Goal: Transaction & Acquisition: Purchase product/service

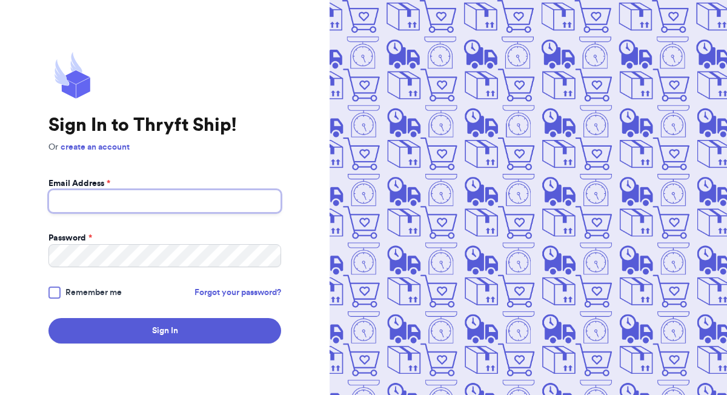
click at [225, 204] on input "Email Address *" at bounding box center [164, 201] width 233 height 23
type input "bunnnyxco@gmail.com"
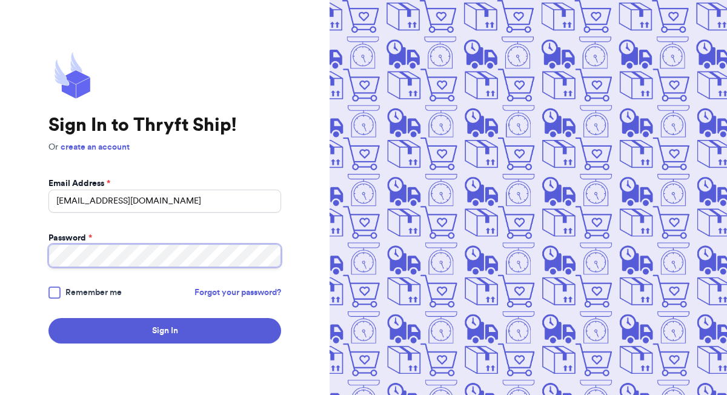
click at [48, 318] on button "Sign In" at bounding box center [164, 330] width 233 height 25
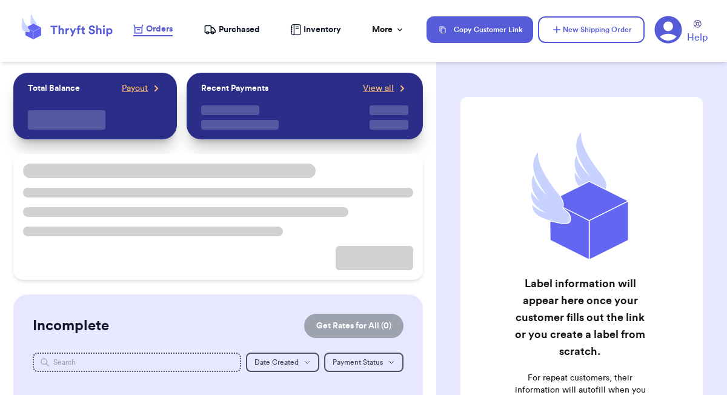
checkbox input "false"
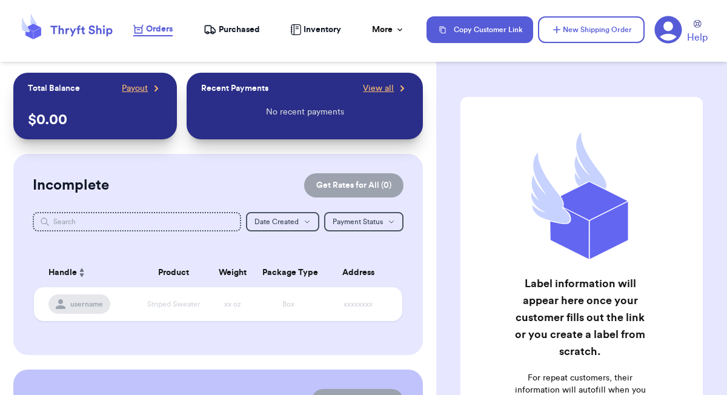
click at [246, 31] on span "Purchased" at bounding box center [239, 30] width 41 height 12
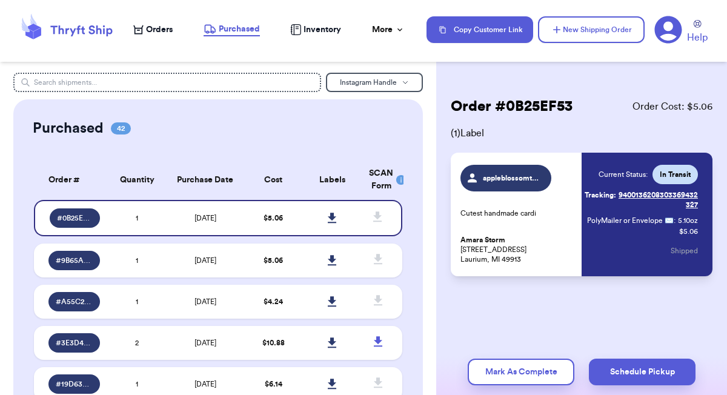
click at [168, 28] on span "Orders" at bounding box center [159, 30] width 27 height 12
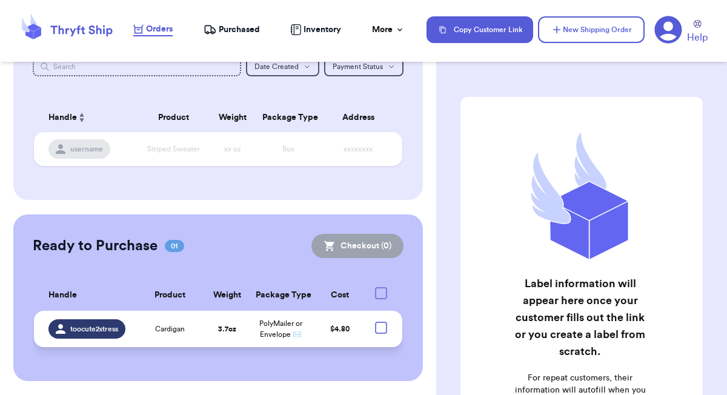
scroll to position [155, 0]
click at [221, 332] on strong "3.7 oz" at bounding box center [227, 328] width 18 height 7
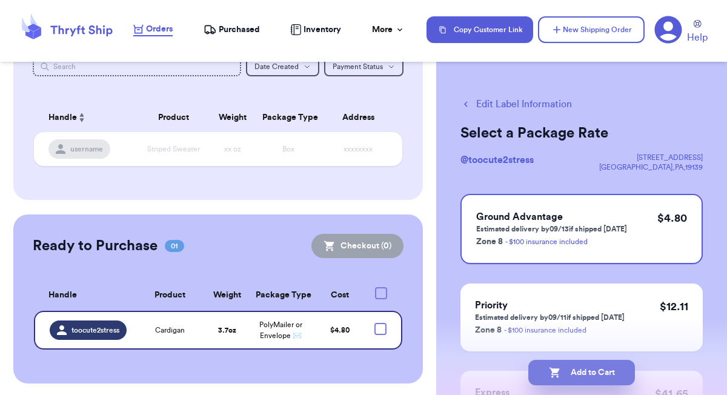
click at [579, 375] on button "Add to Cart" at bounding box center [582, 372] width 107 height 25
checkbox input "true"
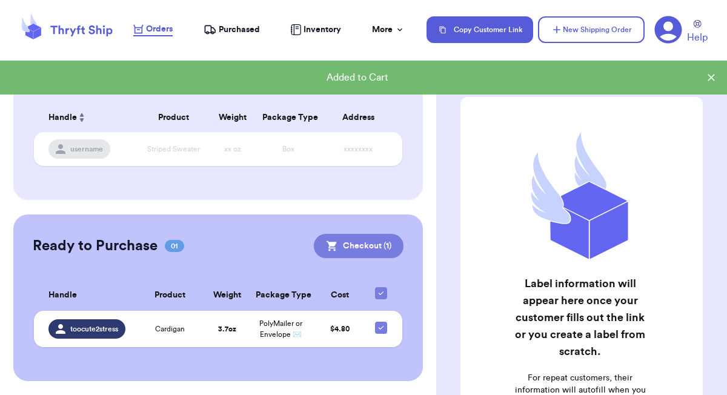
click at [383, 244] on button "Checkout ( 1 )" at bounding box center [359, 246] width 90 height 24
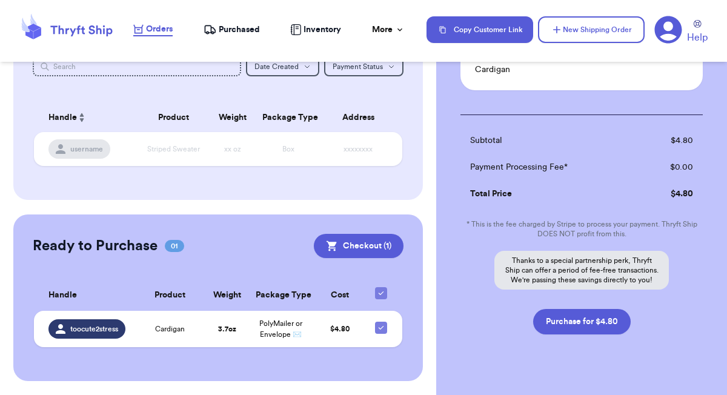
scroll to position [159, 0]
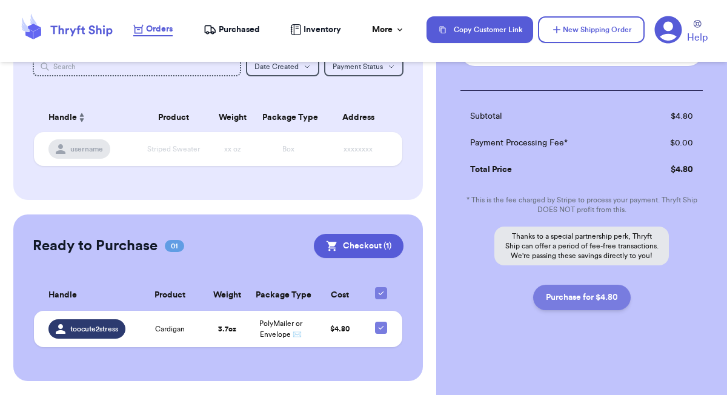
click at [573, 302] on button "Purchase for $4.80" at bounding box center [582, 297] width 98 height 25
checkbox input "false"
checkbox input "true"
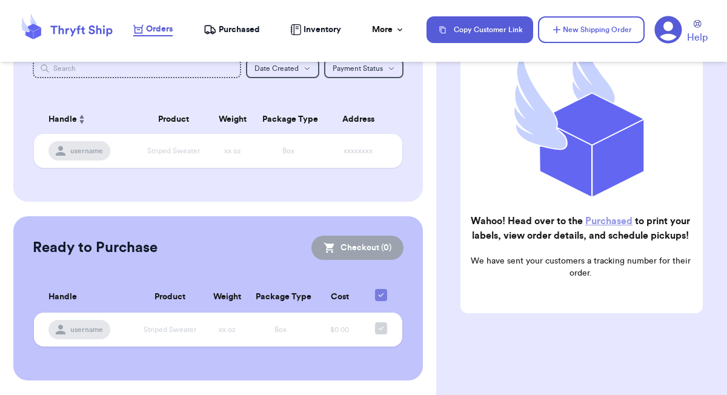
scroll to position [153, 0]
click at [252, 35] on span "Purchased" at bounding box center [239, 30] width 41 height 12
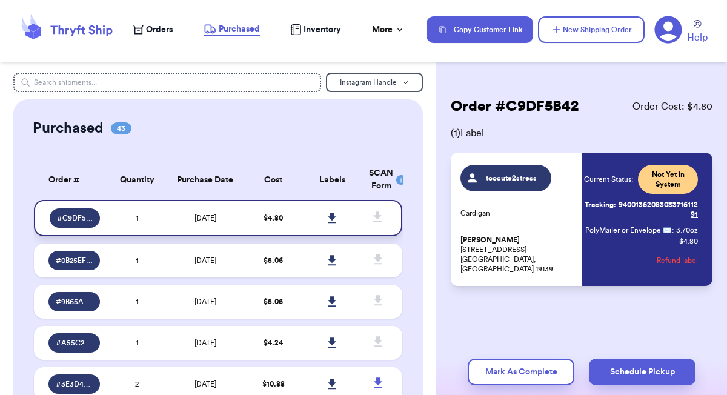
click at [333, 216] on icon at bounding box center [332, 218] width 8 height 10
click at [158, 37] on nav "Orders Purchased Inventory More Stats Completed Orders Payments Payouts Copy Cu…" at bounding box center [424, 30] width 606 height 40
click at [157, 25] on span "Orders" at bounding box center [159, 30] width 27 height 12
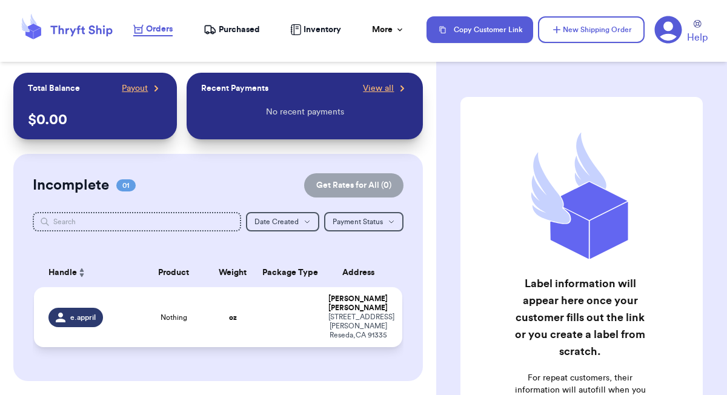
click at [258, 312] on td at bounding box center [288, 317] width 67 height 60
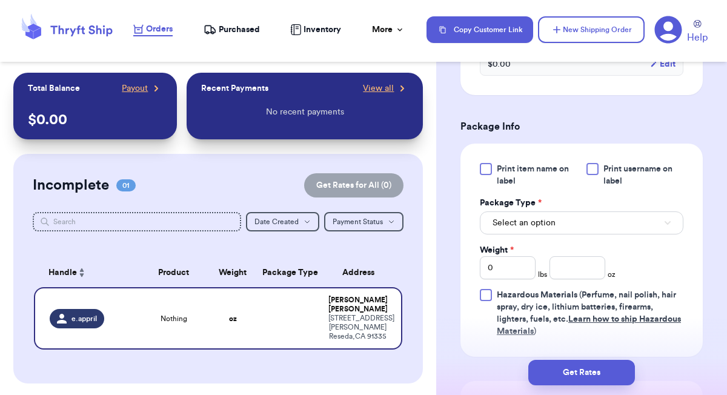
scroll to position [481, 0]
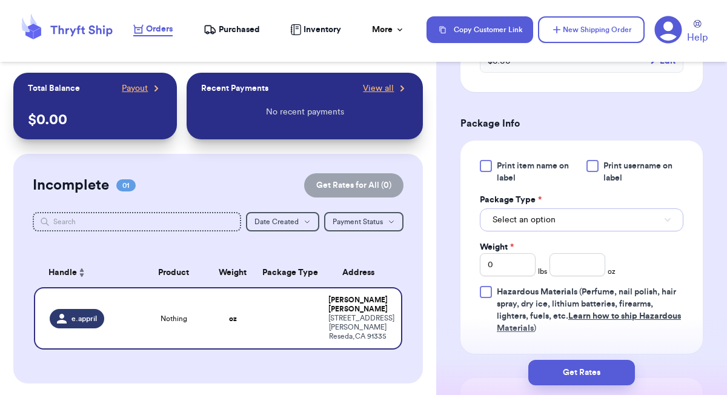
click at [562, 211] on button "Select an option" at bounding box center [582, 219] width 204 height 23
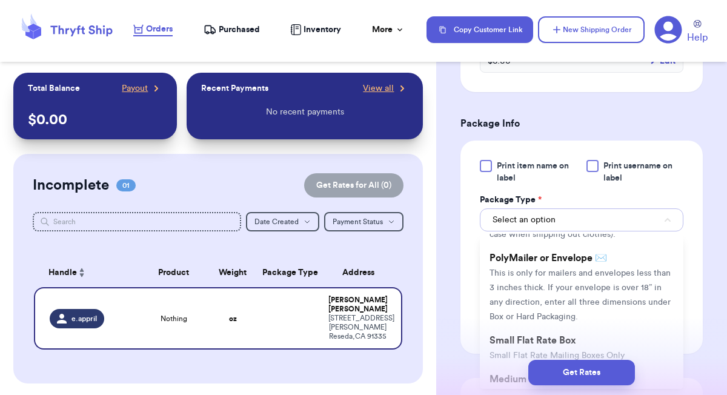
scroll to position [355, 0]
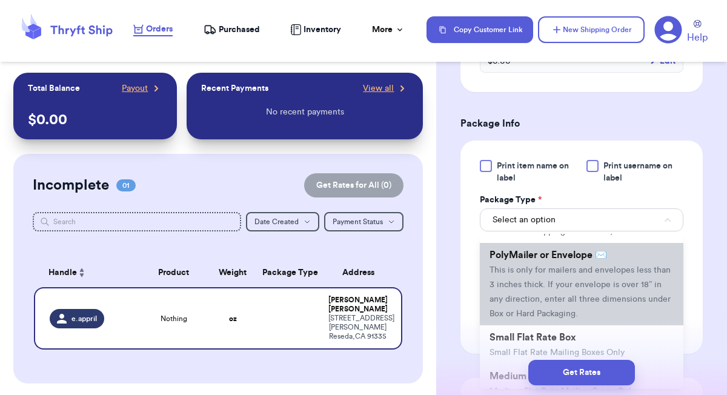
click at [589, 269] on span "This is only for mailers and envelopes less than 3 inches thick. If your envelo…" at bounding box center [580, 292] width 181 height 52
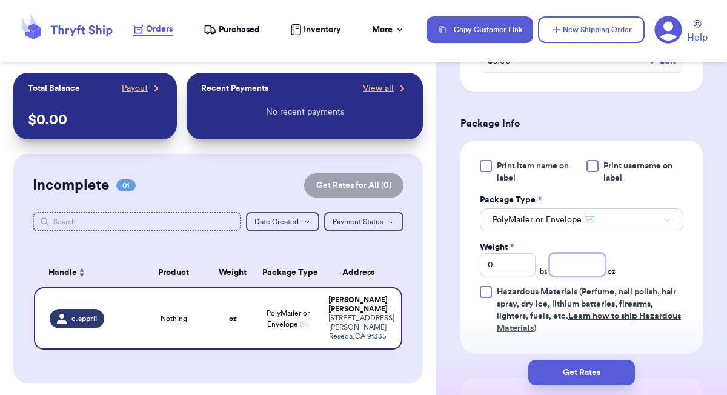
click at [590, 255] on input "number" at bounding box center [578, 264] width 56 height 23
type input "7.3"
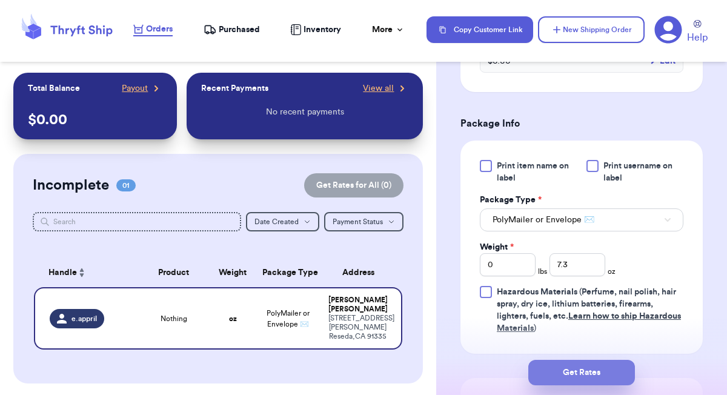
click at [599, 369] on button "Get Rates" at bounding box center [582, 372] width 107 height 25
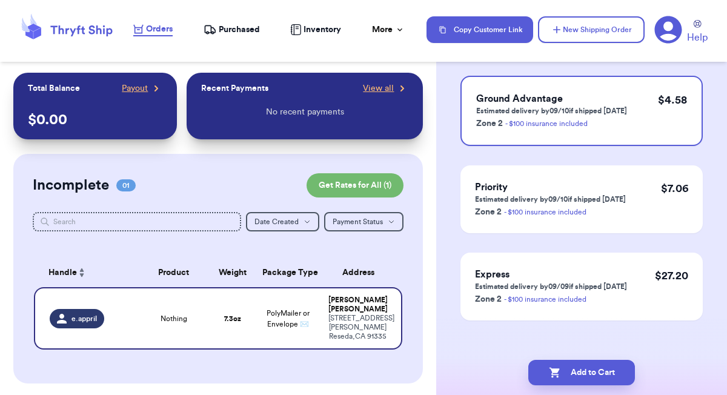
scroll to position [128, 0]
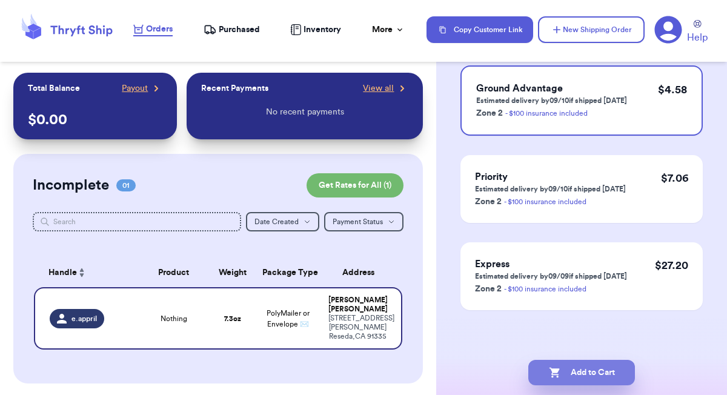
click at [579, 374] on button "Add to Cart" at bounding box center [582, 372] width 107 height 25
checkbox input "true"
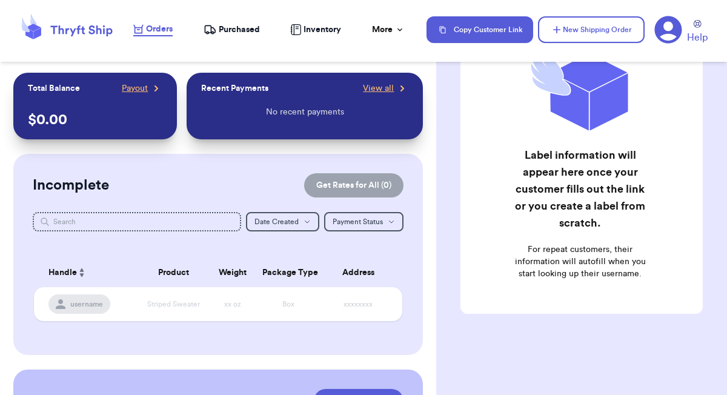
click at [245, 24] on span "Purchased" at bounding box center [239, 30] width 41 height 12
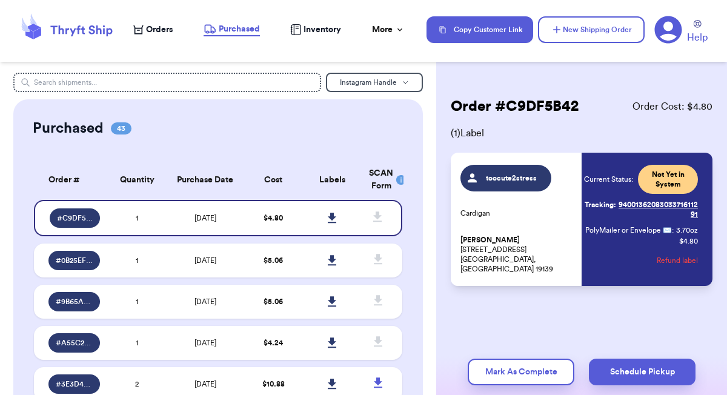
click at [150, 32] on span "Orders" at bounding box center [159, 30] width 27 height 12
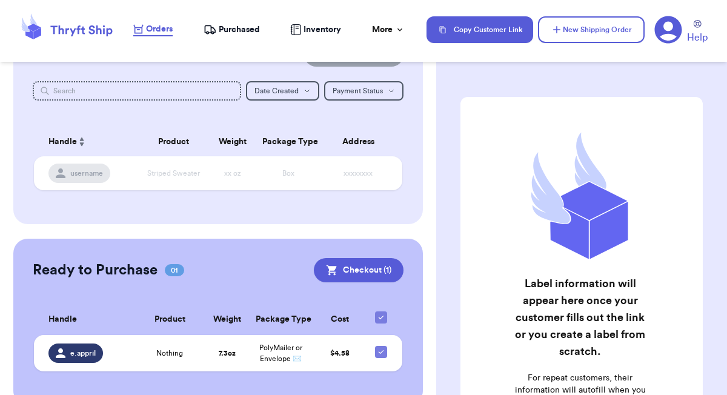
scroll to position [296, 0]
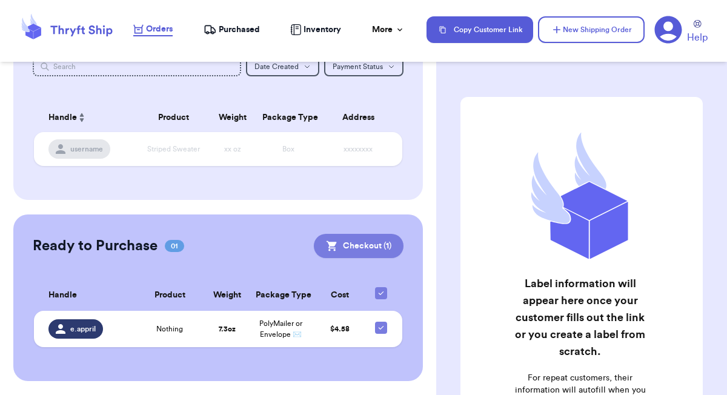
click at [351, 248] on button "Checkout ( 1 )" at bounding box center [359, 246] width 90 height 24
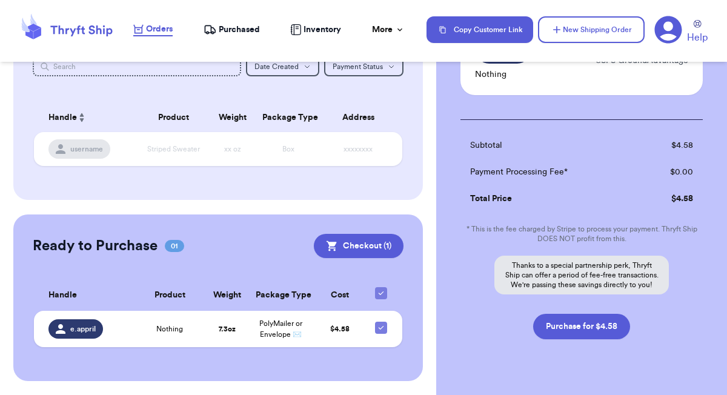
scroll to position [135, 0]
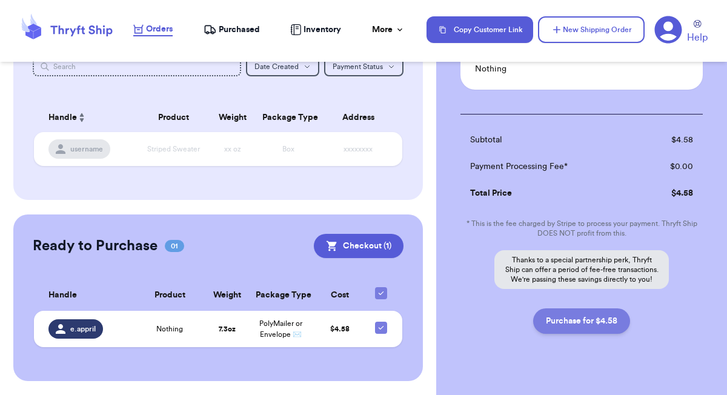
click at [563, 325] on button "Purchase for $4.58" at bounding box center [581, 321] width 97 height 25
checkbox input "true"
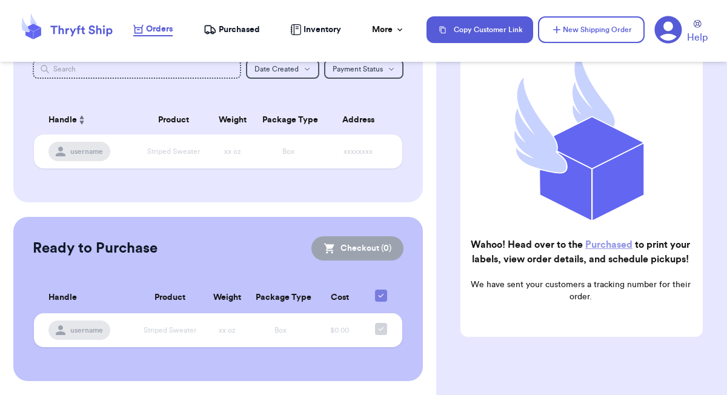
click at [244, 27] on span "Purchased" at bounding box center [239, 30] width 41 height 12
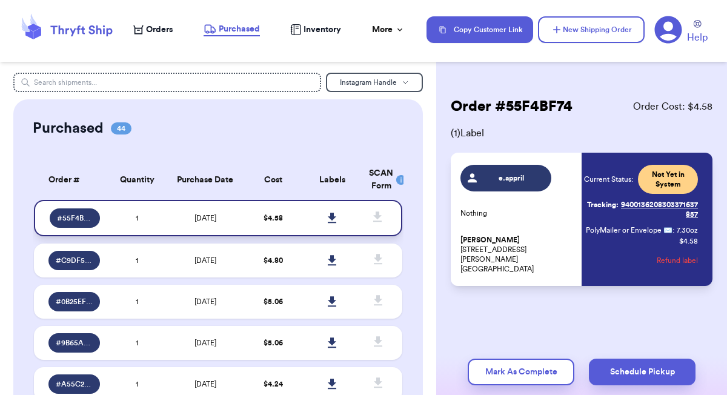
click at [331, 216] on icon at bounding box center [332, 218] width 8 height 10
